Goal: Check status: Check status

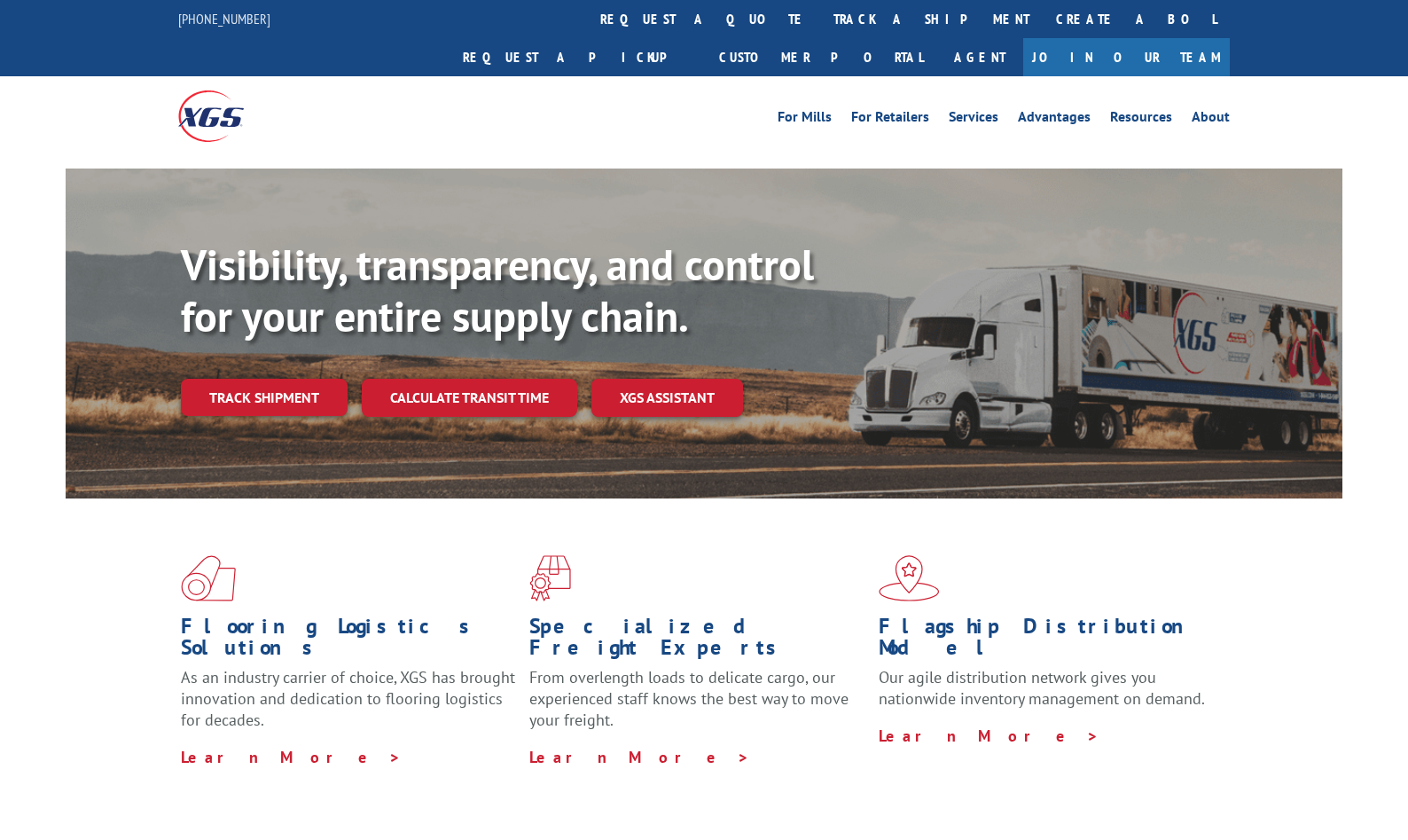
click at [247, 385] on div "Visibility, transparency, and control for your entire supply chain. Track shipm…" at bounding box center [761, 363] width 1162 height 247
click at [261, 379] on link "Track shipment" at bounding box center [263, 397] width 167 height 37
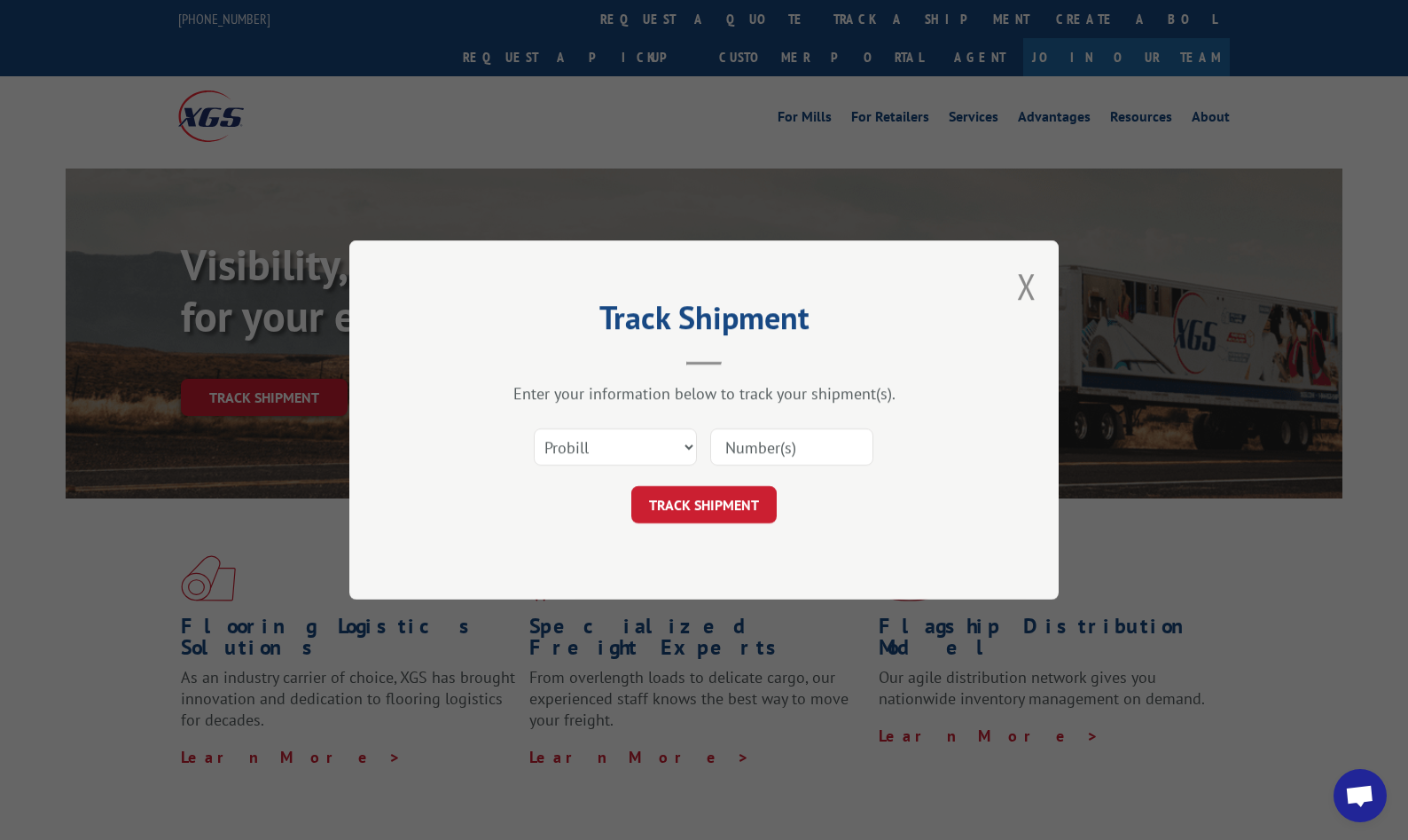
click at [804, 455] on input at bounding box center [792, 447] width 164 height 37
paste input "17523928"
type input "17523928"
click at [709, 502] on button "TRACK SHIPMENT" at bounding box center [704, 505] width 146 height 37
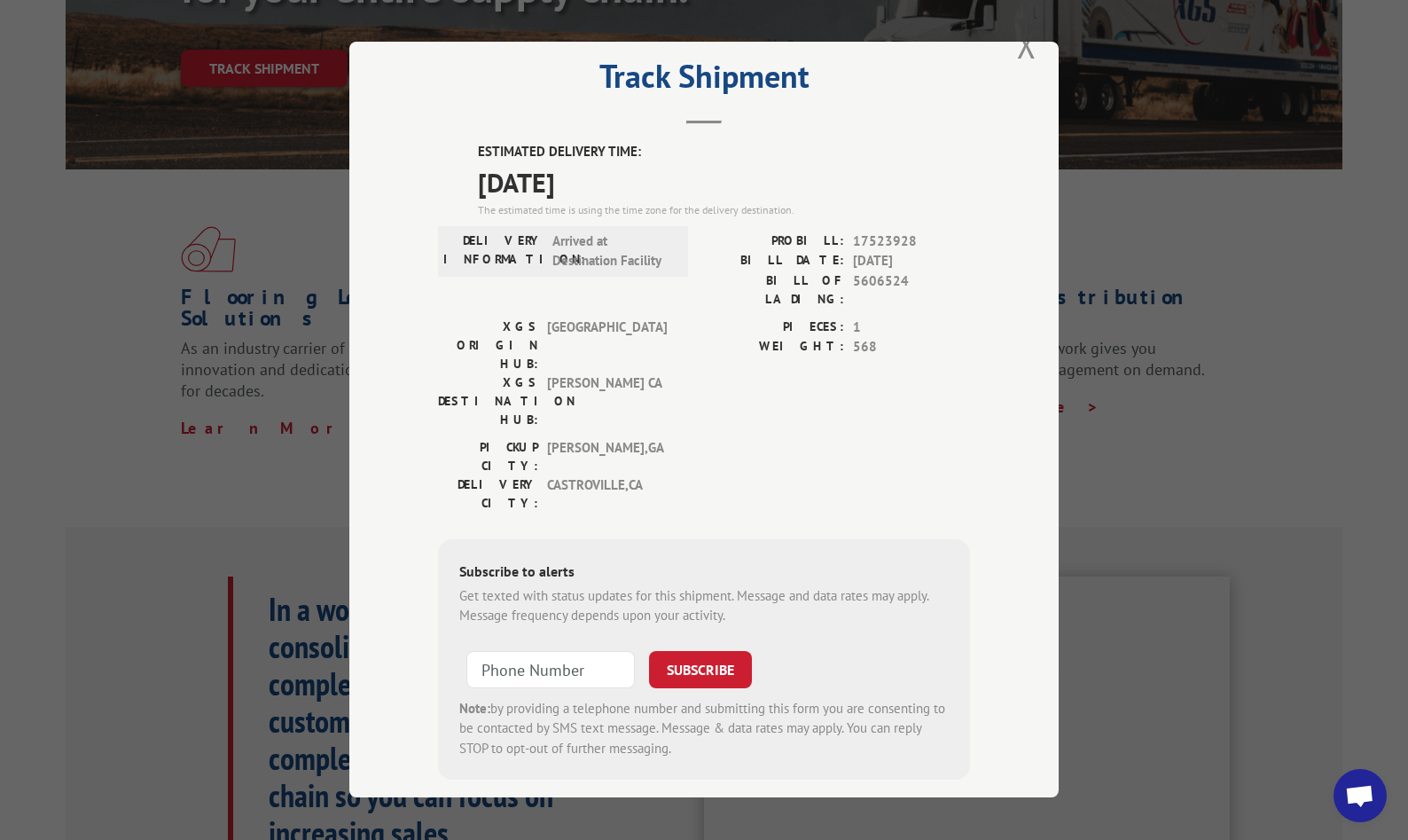
scroll to position [444, 0]
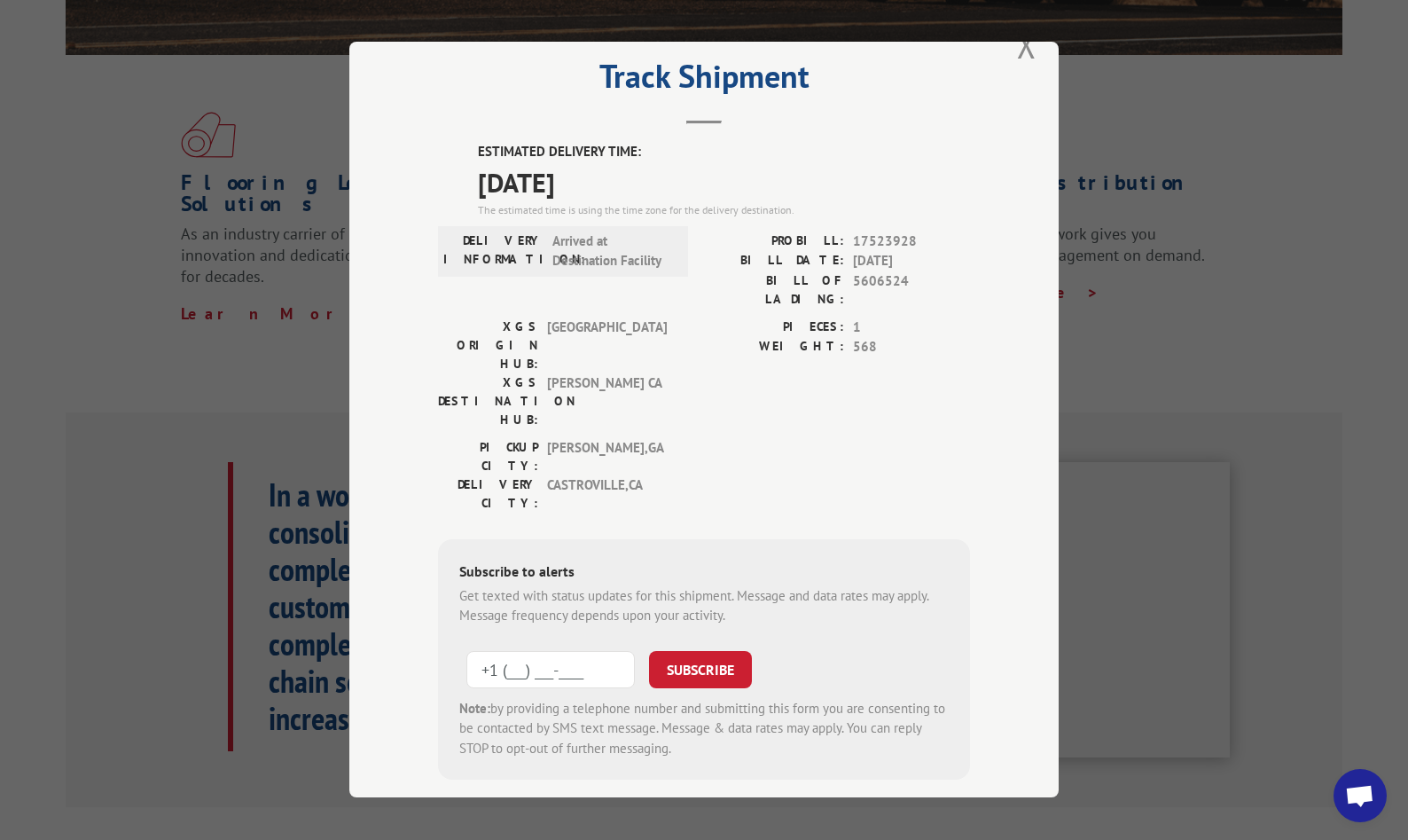
click at [595, 651] on input "+1 (___) ___-____" at bounding box center [550, 669] width 169 height 37
type input "[PHONE_NUMBER]"
click at [691, 651] on button "SUBSCRIBE" at bounding box center [700, 669] width 103 height 37
